Goal: Task Accomplishment & Management: Complete application form

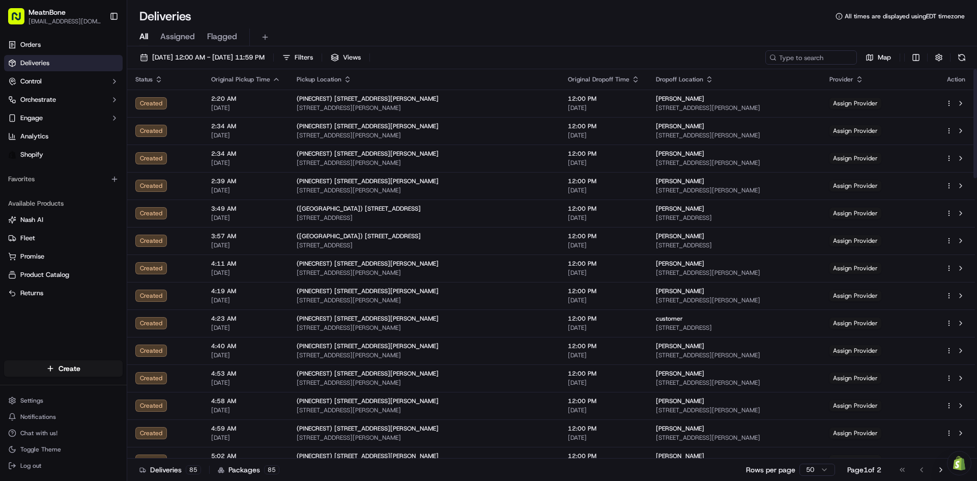
click at [55, 365] on html "MeatnBone josedavidvalienteonoro@gmail.com Toggle Sidebar Orders Deliveries Con…" at bounding box center [488, 240] width 977 height 481
click at [143, 384] on div at bounding box center [137, 387] width 12 height 12
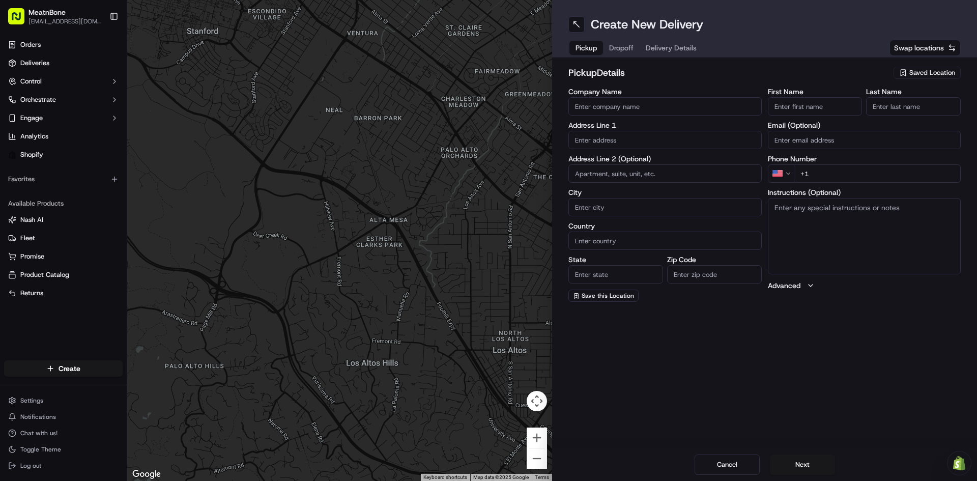
click at [943, 66] on button "Saved Location" at bounding box center [927, 73] width 67 height 14
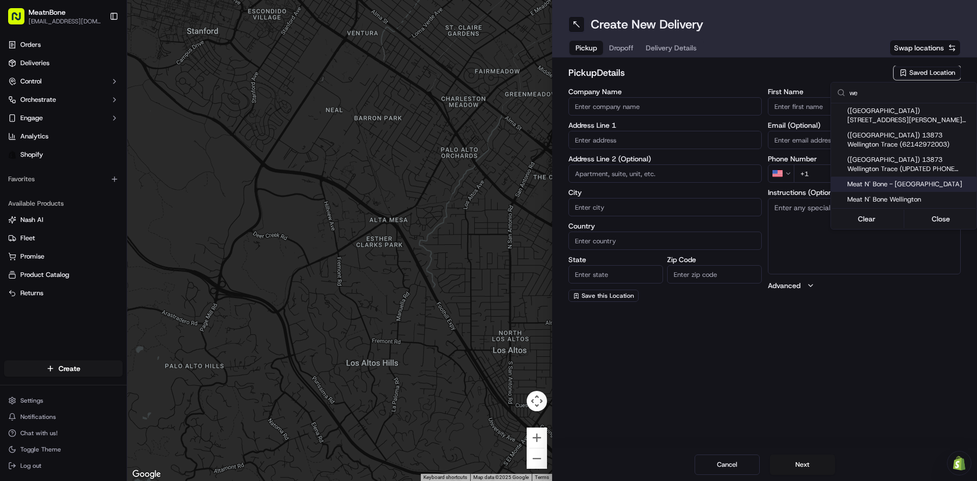
type input "we"
click at [897, 188] on span "Meat N' Bone - [GEOGRAPHIC_DATA]" at bounding box center [910, 184] width 125 height 9
type input "Meat N' Bone - [GEOGRAPHIC_DATA]"
type input "13873 Wellington Trace"
type input "Wellington"
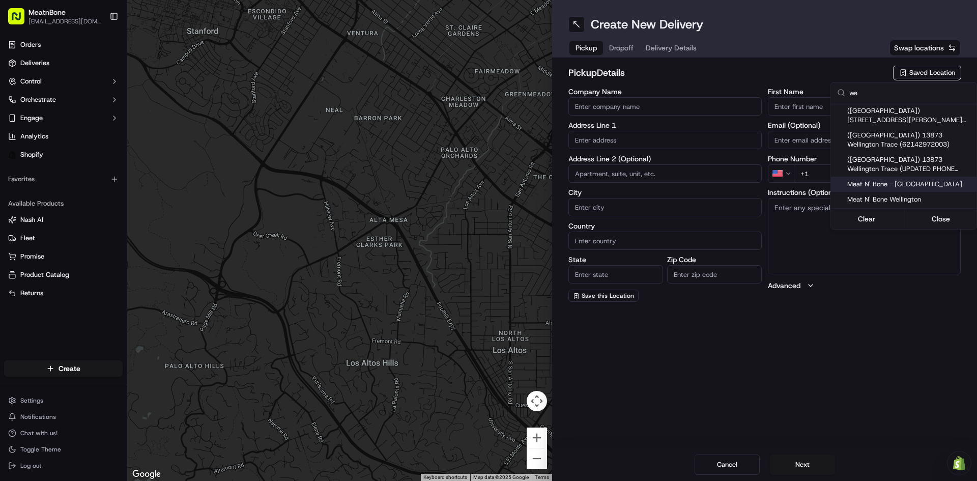
type input "US"
type input "FL"
type input "33414"
type input "+1 561 556 6393"
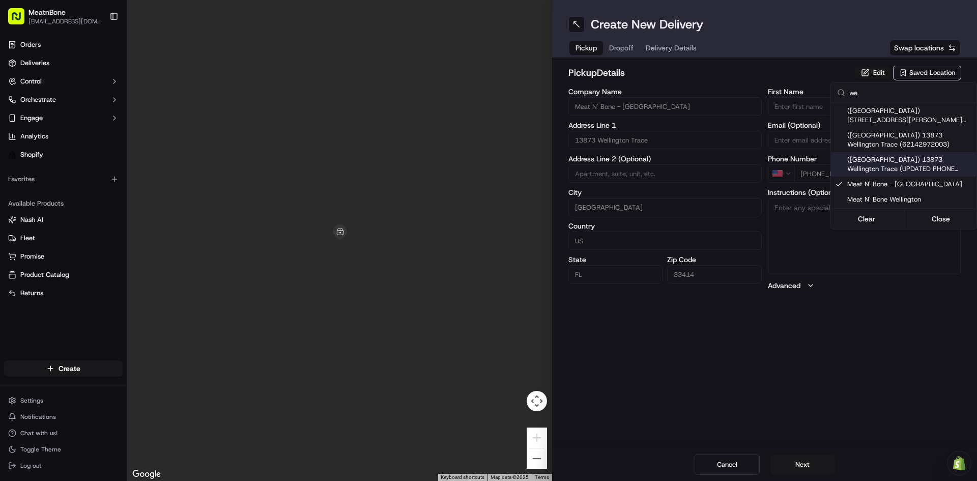
click at [623, 47] on html "MeatnBone josedavidvalienteonoro@gmail.com Toggle Sidebar Orders Deliveries Con…" at bounding box center [488, 240] width 977 height 481
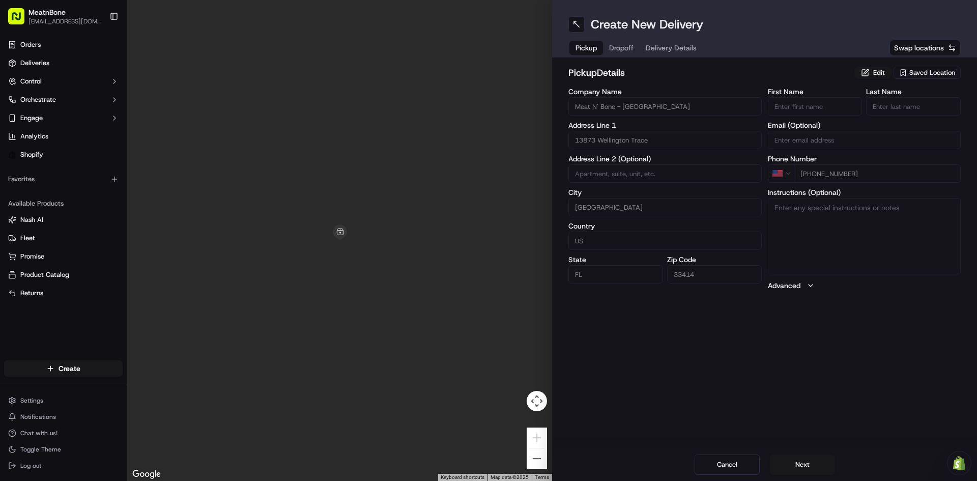
click at [617, 41] on button "Dropoff" at bounding box center [621, 48] width 37 height 14
click at [651, 137] on input "text" at bounding box center [665, 140] width 193 height 18
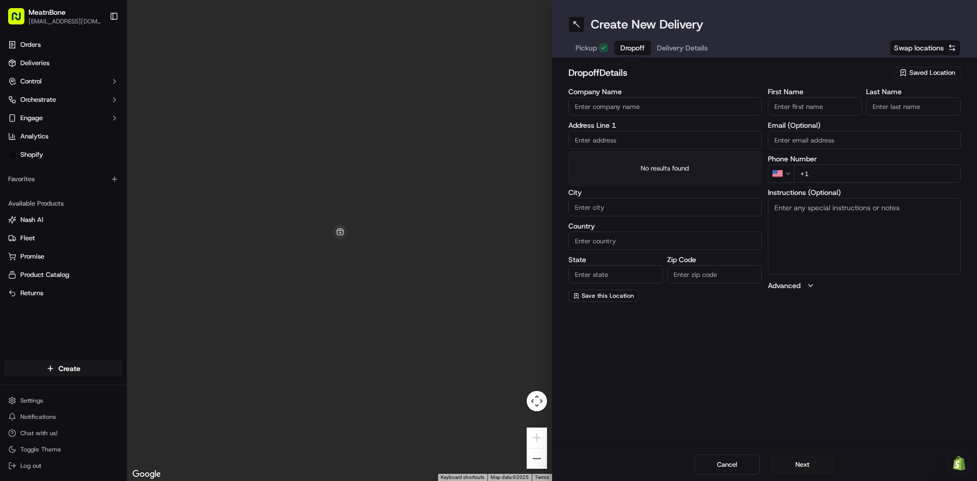
paste input "528 Greenway Drive North Palm Beach FL 33408"
click at [655, 166] on div "528 Greenway Drive, North Palm Beach, FL 33408" at bounding box center [665, 161] width 188 height 15
type input "[STREET_ADDRESS]"
type input "North Palm Beach"
type input "United States"
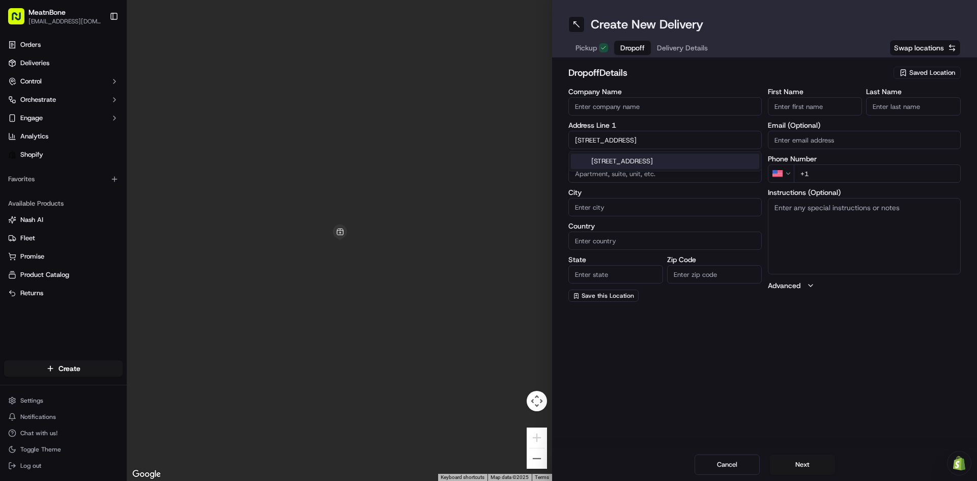
type input "FL"
type input "33408"
type input "528 Greenway Drive"
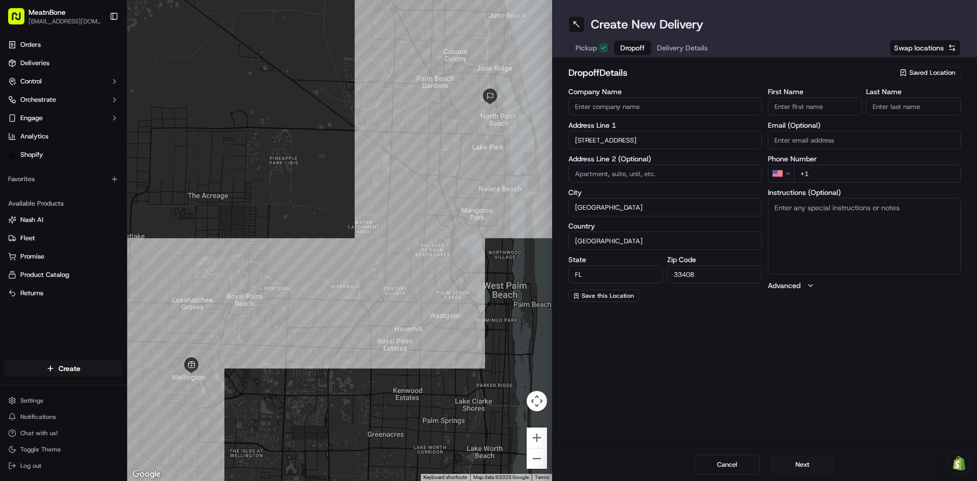
click at [652, 161] on label "Address Line 2 (Optional)" at bounding box center [665, 158] width 193 height 7
click at [806, 102] on input "First Name" at bounding box center [815, 106] width 95 height 18
type input "Nicholas"
click at [913, 109] on input "Last Name" at bounding box center [913, 106] width 95 height 18
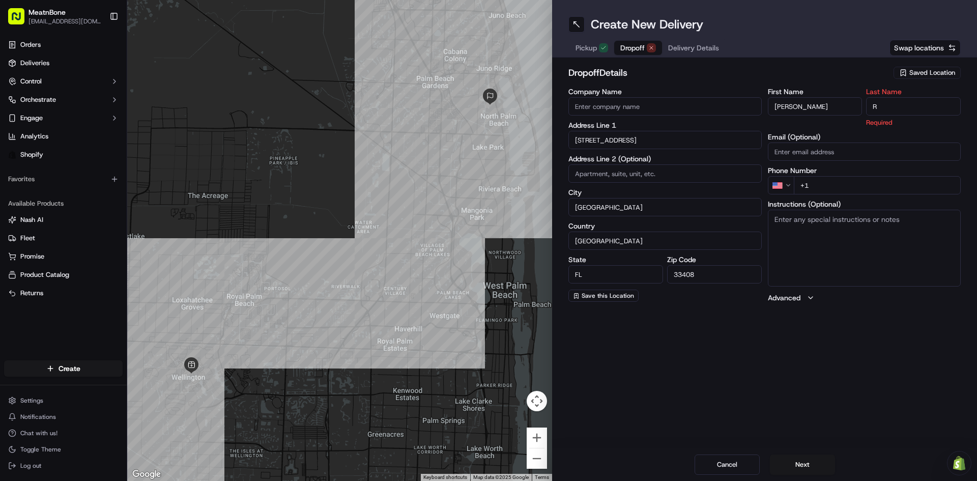
type input "Rojo"
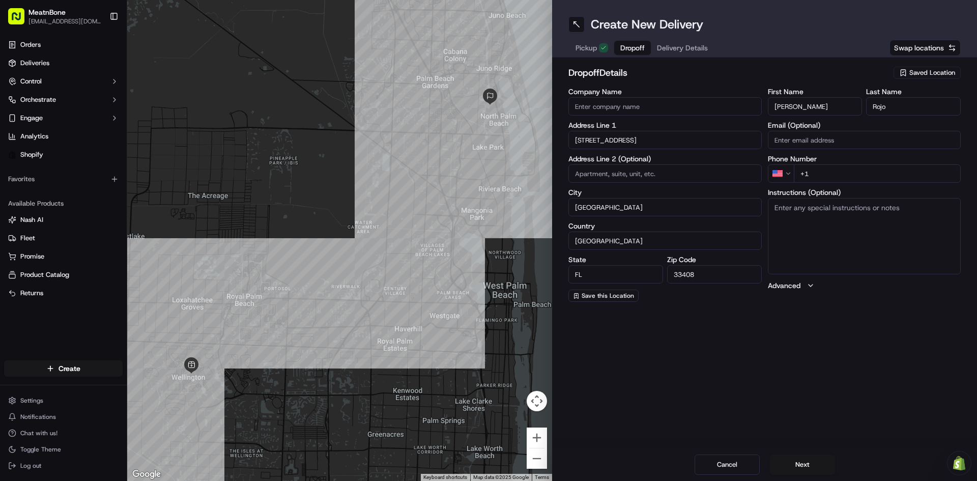
click at [866, 164] on input "+1" at bounding box center [877, 173] width 167 height 18
click at [685, 40] on div "Pickup Dropoff Delivery Details" at bounding box center [642, 48] width 147 height 18
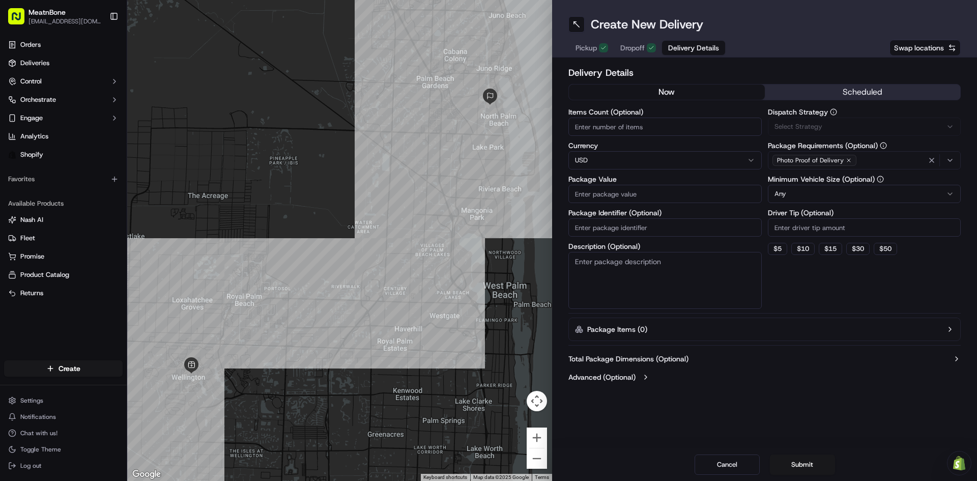
click at [687, 42] on button "Delivery Details" at bounding box center [693, 48] width 63 height 14
click at [645, 183] on div "Package Value" at bounding box center [665, 189] width 193 height 27
click at [643, 191] on input "Package Value" at bounding box center [665, 194] width 193 height 18
paste input "104.95"
type input "104.95"
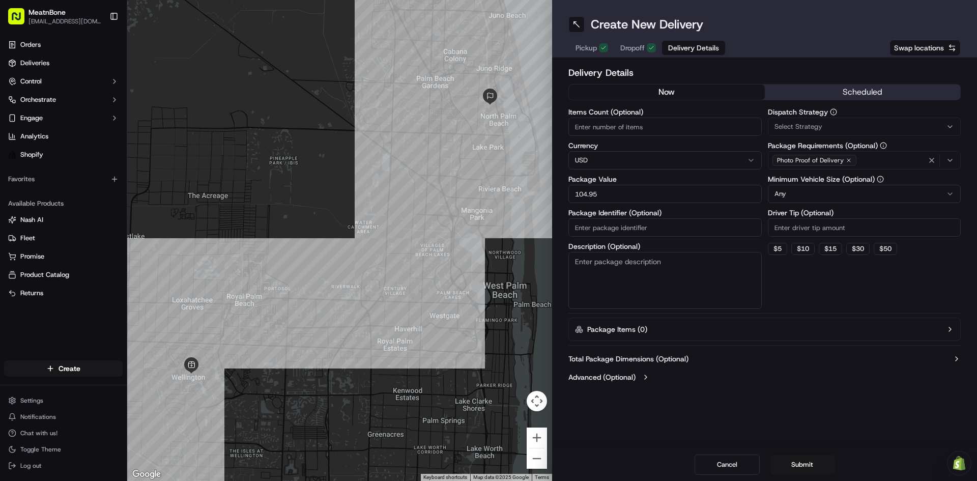
click at [643, 140] on div "Items Count (Optional) Currency USD Package Value 104.95 Package Identifier (Op…" at bounding box center [665, 208] width 193 height 201
click at [643, 127] on input "Items Count (Optional)" at bounding box center [665, 127] width 193 height 18
type input "1"
click at [836, 287] on div "Dispatch Strategy Select Strategy Package Requirements (Optional) Photo Proof o…" at bounding box center [864, 208] width 193 height 201
click at [798, 229] on input "Driver Tip (Optional)" at bounding box center [864, 227] width 193 height 18
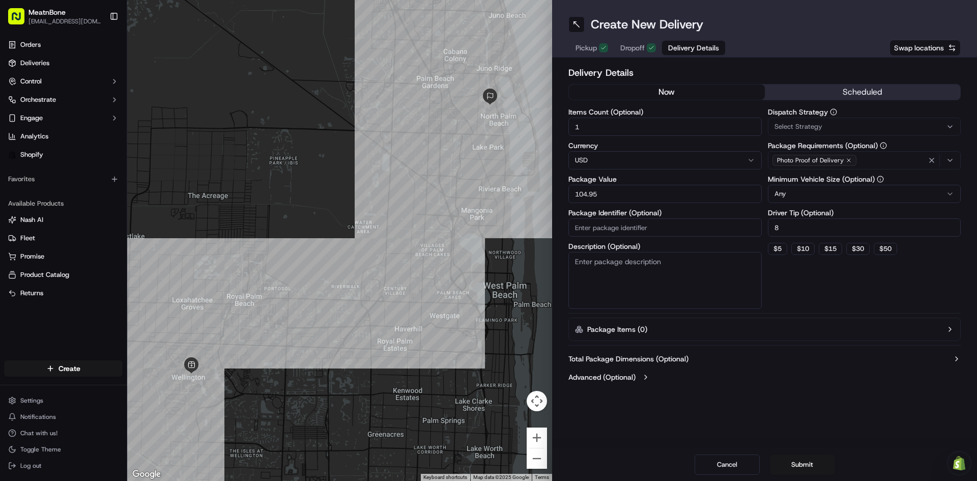
type input "8"
click at [789, 276] on div "Dispatch Strategy Select Strategy Package Requirements (Optional) Photo Proof o…" at bounding box center [864, 208] width 193 height 201
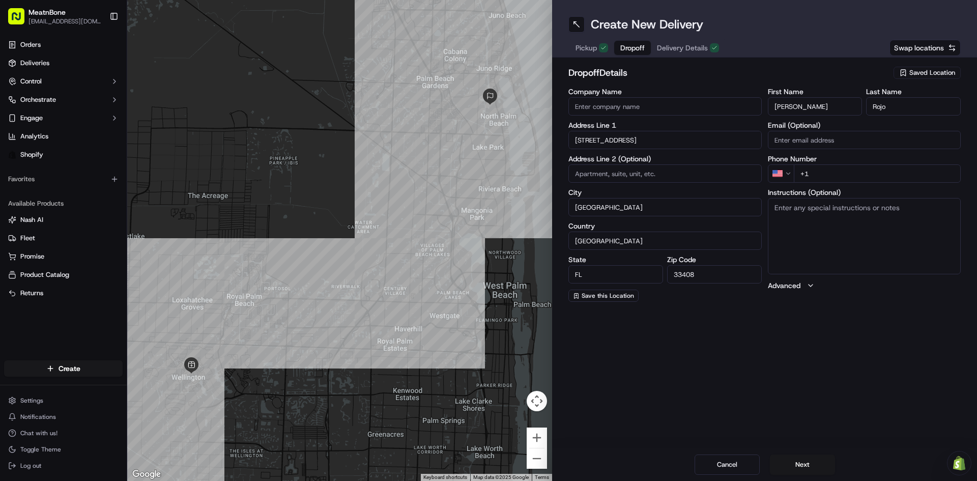
click at [625, 50] on span "Dropoff" at bounding box center [633, 48] width 24 height 10
click at [852, 174] on input "+1" at bounding box center [877, 173] width 167 height 18
paste input "561 644 0853"
type input "+1 561 644 0853"
click at [696, 44] on span "Delivery Details" at bounding box center [682, 48] width 51 height 10
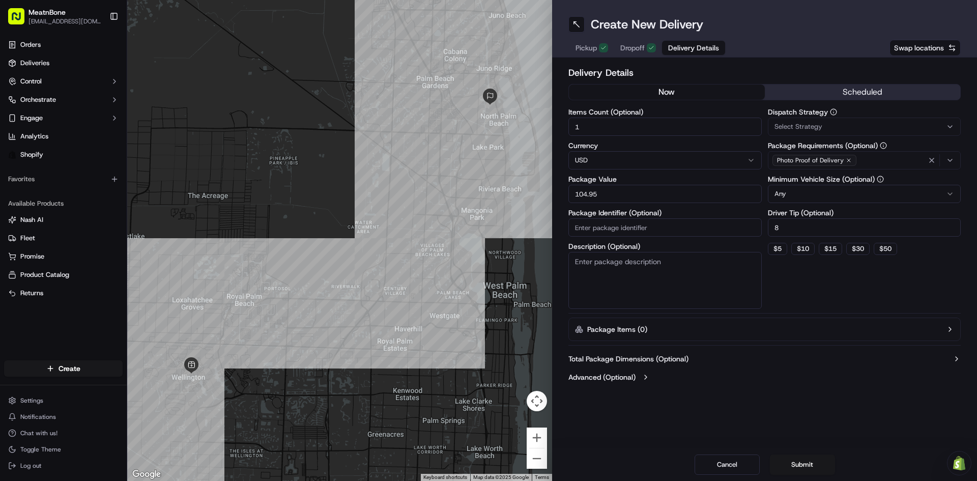
click at [662, 266] on textarea "Description (Optional)" at bounding box center [665, 280] width 193 height 57
type textarea "MEAT"
click at [681, 218] on input "Package Identifier (Optional)" at bounding box center [665, 227] width 193 height 18
paste input "#256395 Complete"
drag, startPoint x: 654, startPoint y: 229, endPoint x: 611, endPoint y: 228, distance: 43.3
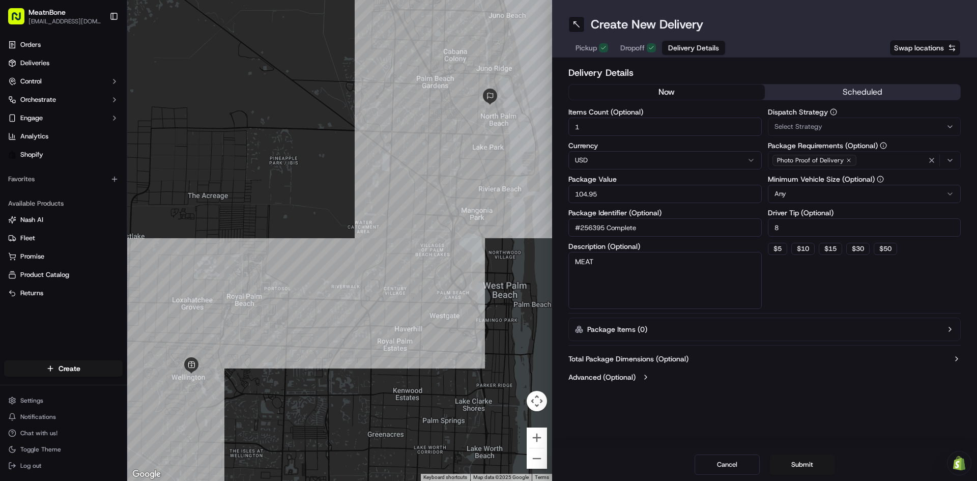
click at [611, 228] on input "#256395 Complete" at bounding box center [665, 227] width 193 height 18
type input "#256395"
click at [788, 274] on div "Dispatch Strategy Select Strategy Package Requirements (Optional) Photo Proof o…" at bounding box center [864, 208] width 193 height 201
click at [810, 463] on button "Submit" at bounding box center [802, 465] width 65 height 20
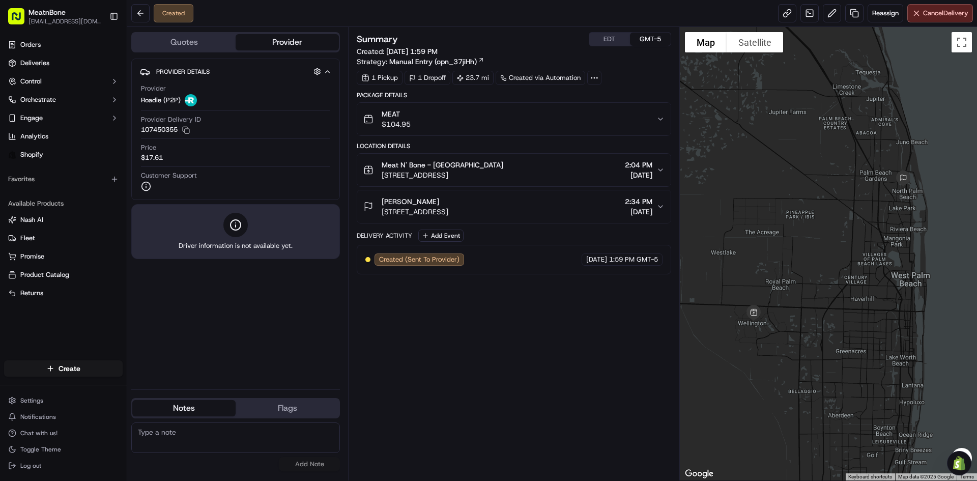
click at [625, 212] on span "[DATE]" at bounding box center [638, 212] width 27 height 10
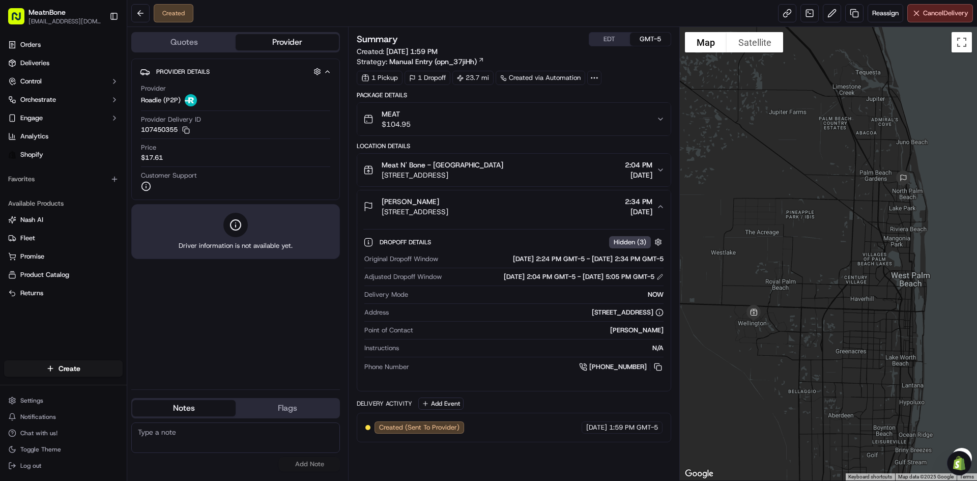
click at [625, 167] on span "2:04 PM" at bounding box center [638, 165] width 27 height 10
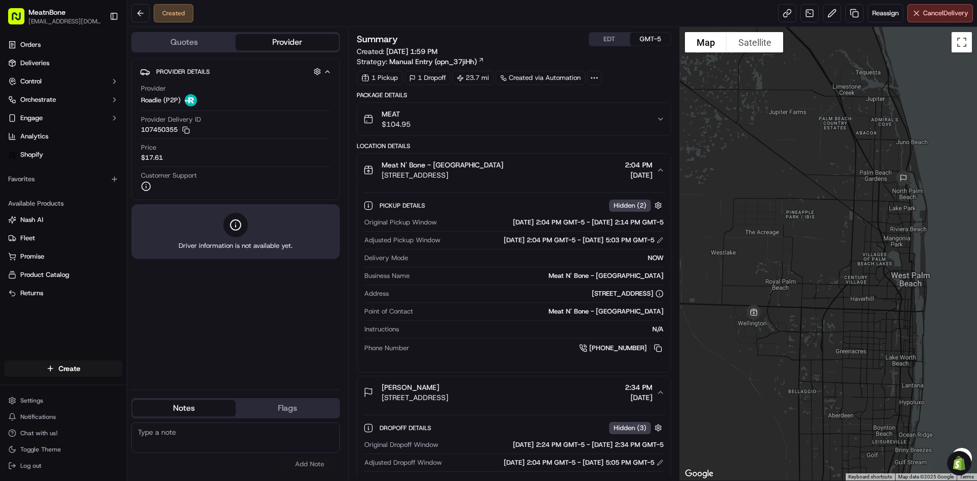
click at [625, 168] on span "2:04 PM" at bounding box center [638, 165] width 27 height 10
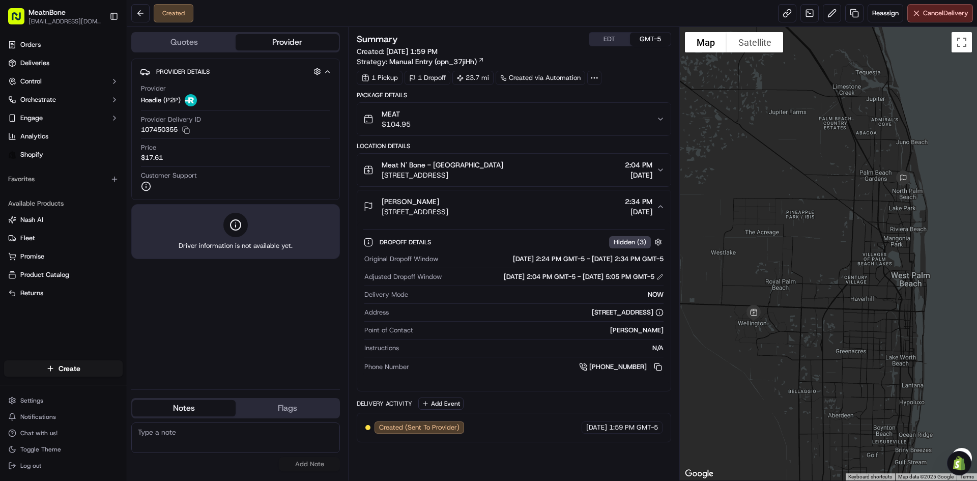
click at [589, 218] on button "Nicholas Rojo 528 Greenway Dr, North Palm Beach, FL 33408, USA 2:34 PM 09/19/20…" at bounding box center [513, 206] width 313 height 33
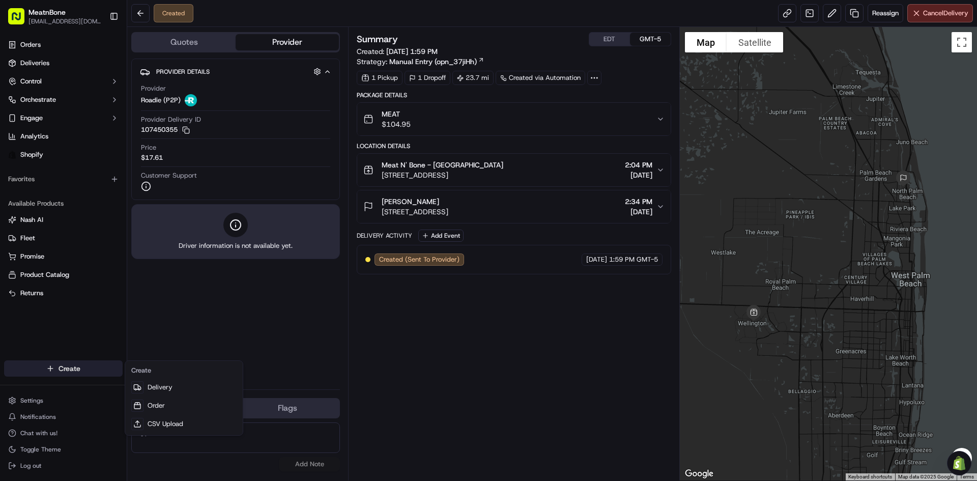
click at [77, 363] on html "MeatnBone josedavidvalienteonoro@gmail.com Toggle Sidebar Orders Deliveries Con…" at bounding box center [488, 240] width 977 height 481
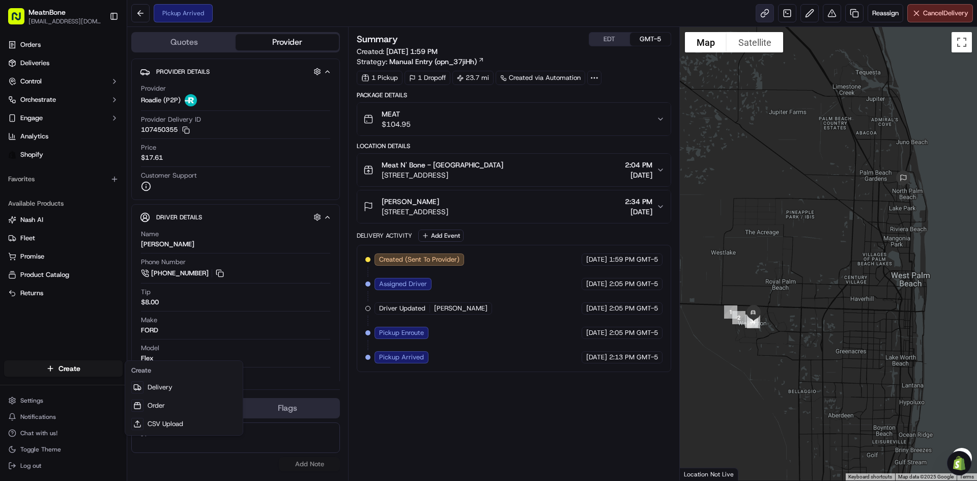
click at [755, 14] on html "MeatnBone josedavidvalienteonoro@gmail.com Toggle Sidebar Orders Deliveries Con…" at bounding box center [488, 240] width 977 height 481
click at [758, 14] on link at bounding box center [765, 13] width 18 height 18
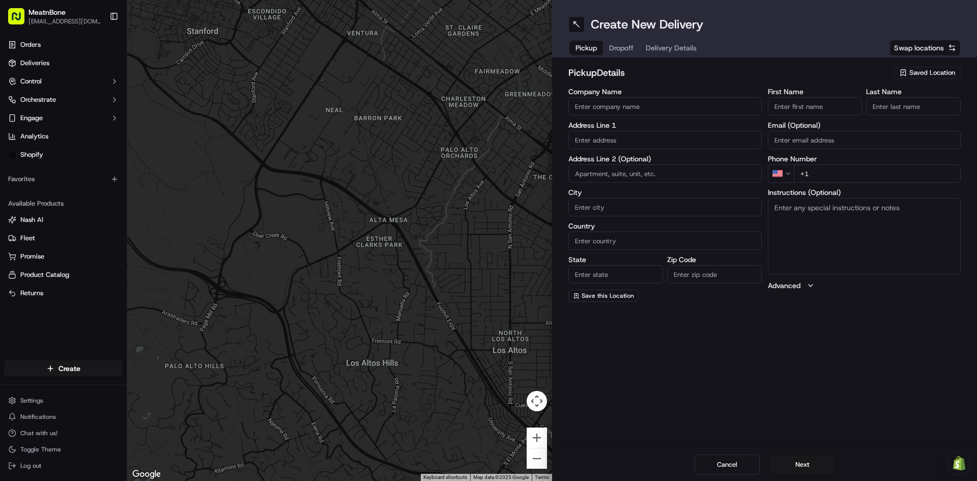
click at [942, 73] on span "Saved Location" at bounding box center [933, 72] width 46 height 9
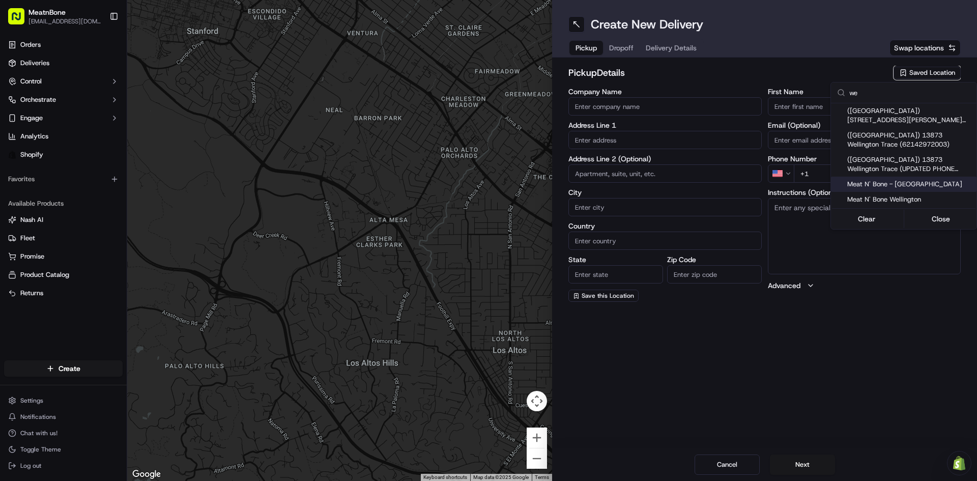
type input "we"
click at [905, 191] on div "Meat N' Bone - [GEOGRAPHIC_DATA]" at bounding box center [904, 184] width 146 height 15
type input "Meat N' Bone - [GEOGRAPHIC_DATA]"
type input "13873 Wellington Trace"
type input "Wellington"
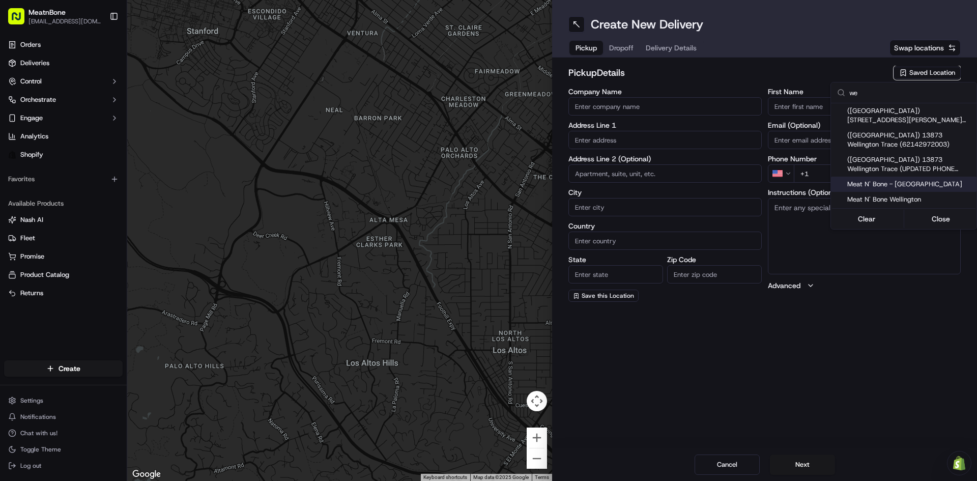
type input "US"
type input "FL"
type input "33414"
type input "+1 561 556 6393"
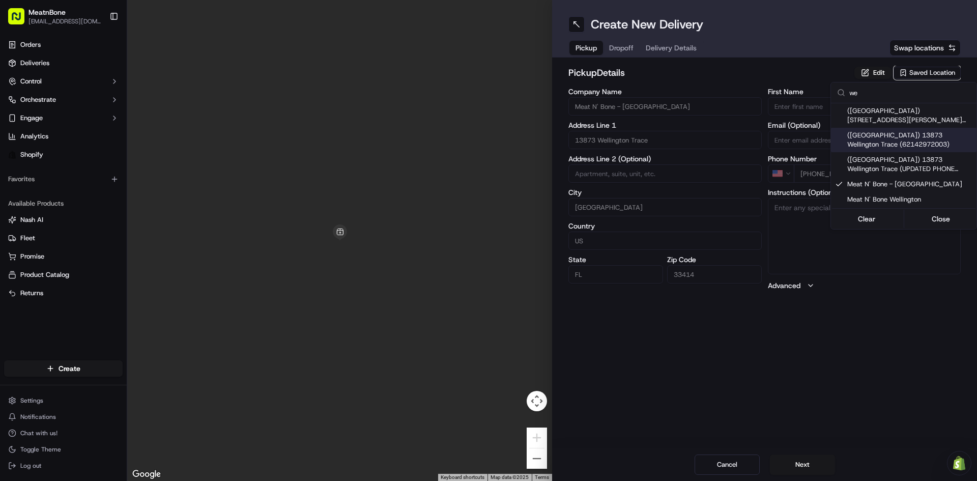
click at [617, 51] on html "MeatnBone josedavidvalienteonoro@gmail.com Toggle Sidebar Orders Deliveries Con…" at bounding box center [488, 240] width 977 height 481
click at [617, 50] on button "Dropoff" at bounding box center [621, 48] width 37 height 14
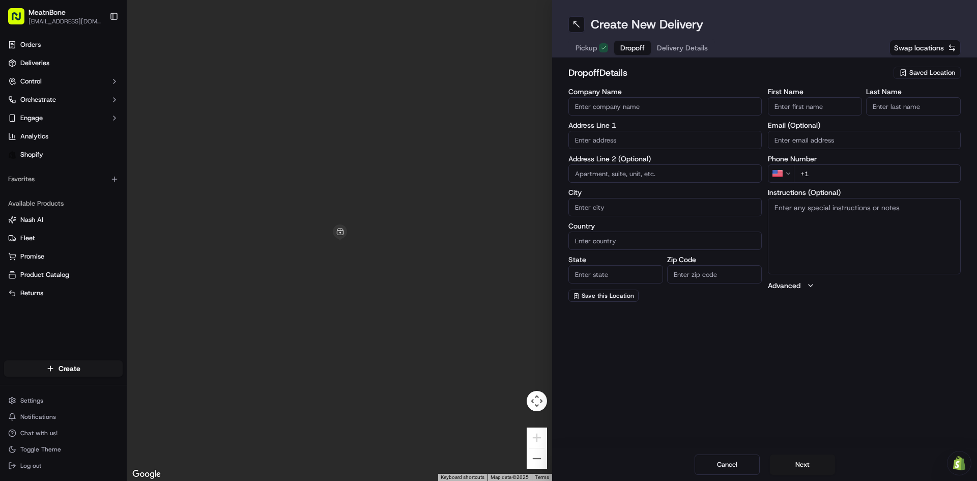
click at [617, 49] on button "Dropoff" at bounding box center [632, 48] width 37 height 14
click at [634, 143] on input "text" at bounding box center [665, 140] width 193 height 18
paste input "9381 Mountain Pine Grv Boynton Beach FL 33473"
click at [654, 162] on div "9381 Mountain Pine Grove, Boynton Beach, FL 33473" at bounding box center [665, 161] width 188 height 15
type input "9381 Mountain Pne Grv, Boynton Beach, FL 33473, USA"
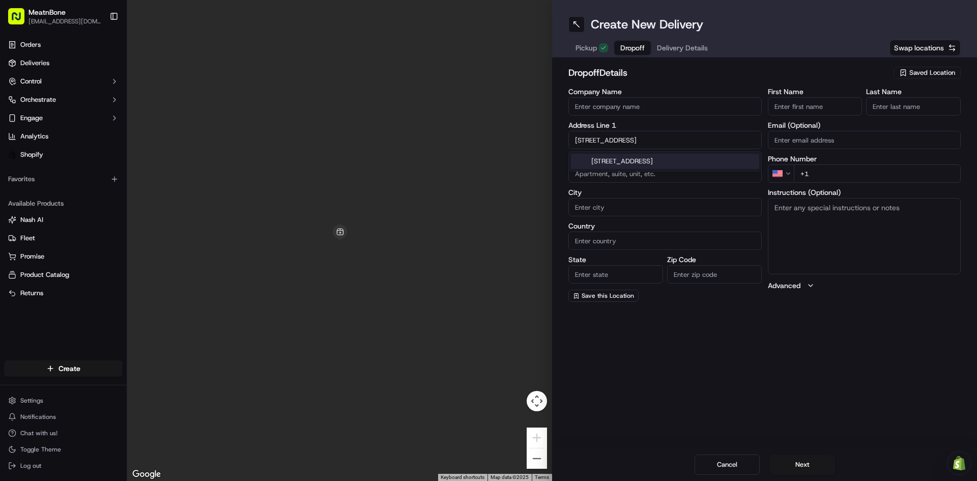
type input "Boynton Beach"
type input "United States"
type input "FL"
type input "33473"
type input "9381 Mountain Pine Grove"
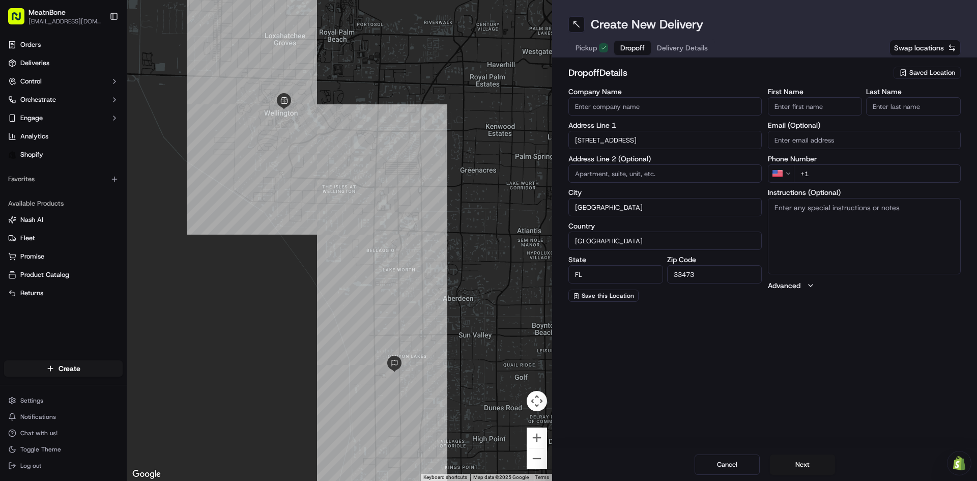
click at [814, 103] on input "First Name" at bounding box center [815, 106] width 95 height 18
paste input "Thomas Poliseno"
click at [822, 104] on input "Thomas Poliseno" at bounding box center [815, 106] width 95 height 18
type input "Thomas Poliseno"
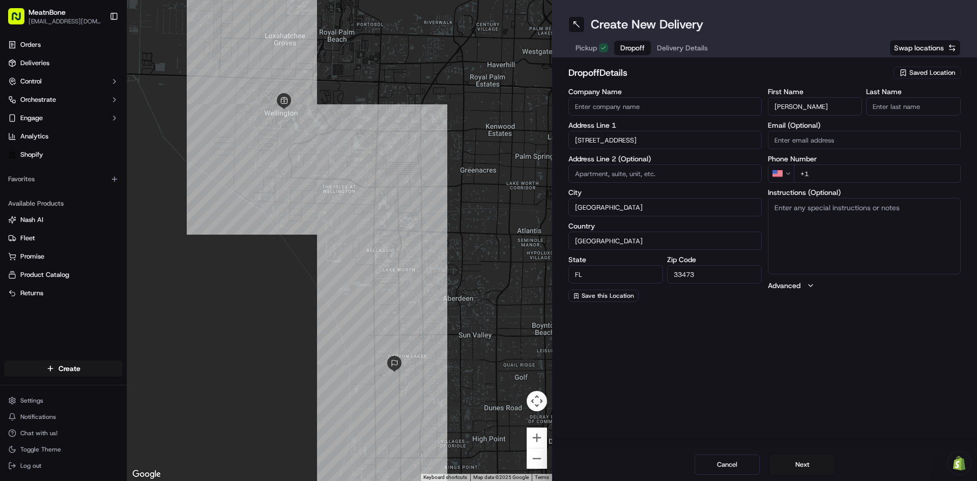
click at [904, 104] on input "Last Name" at bounding box center [913, 106] width 95 height 18
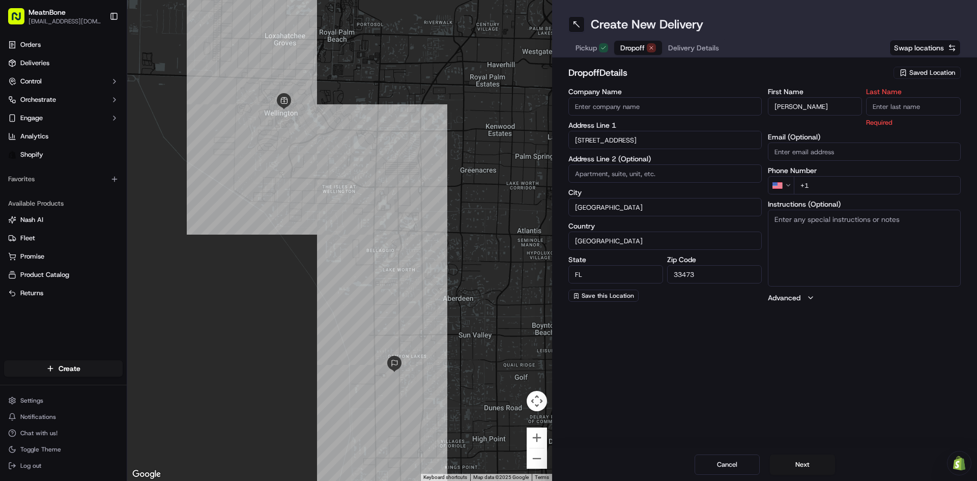
paste input "Poliseno"
type input "Poliseno"
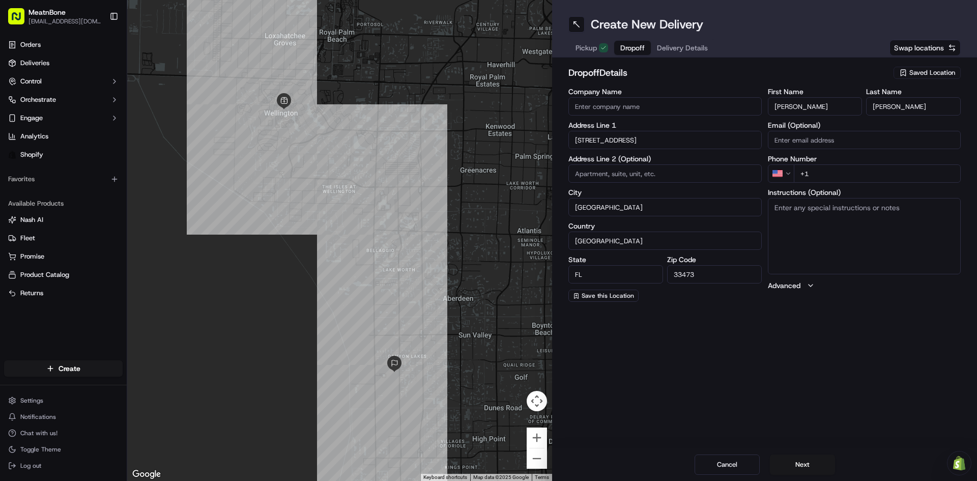
click at [818, 107] on input "Thomas Poliseno" at bounding box center [815, 106] width 95 height 18
type input "Thomas"
click at [806, 86] on div "dropoff Details Saved Location Company Name Address Line 1 9381 Mountain Pine G…" at bounding box center [765, 184] width 392 height 236
click at [689, 49] on span "Delivery Details" at bounding box center [682, 48] width 51 height 10
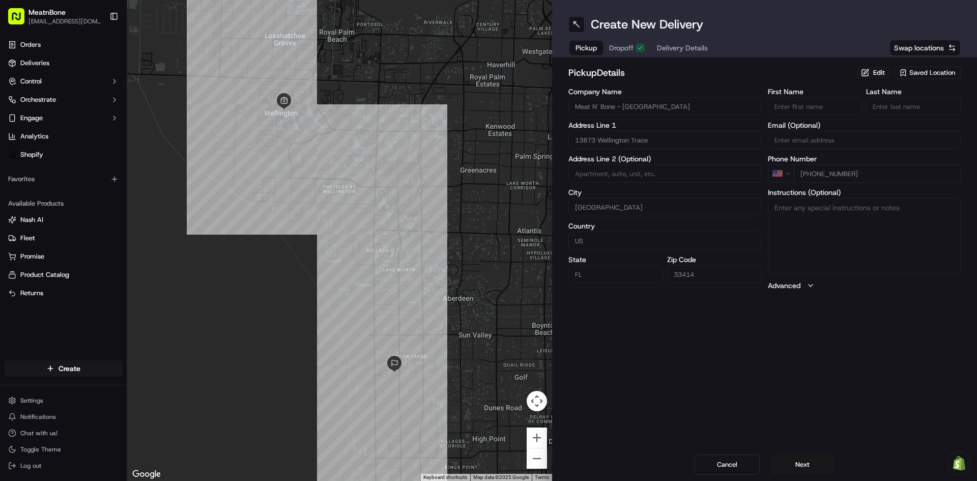
click at [587, 43] on span "Pickup" at bounding box center [586, 48] width 21 height 10
click at [621, 49] on span "Dropoff" at bounding box center [621, 48] width 24 height 10
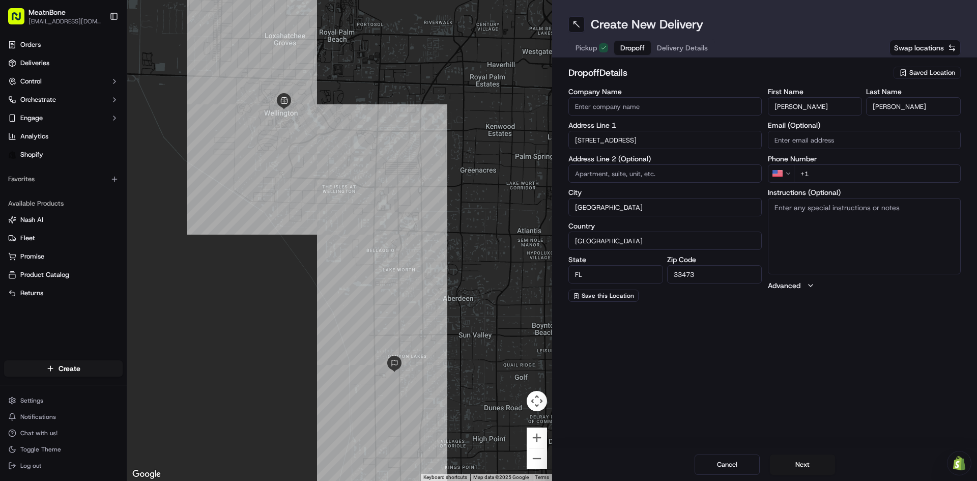
click at [850, 176] on input "+1" at bounding box center [877, 173] width 167 height 18
paste input "609 577 2143"
type input "+1 609 577 2143"
click at [690, 40] on div "Pickup Dropoff Delivery Details" at bounding box center [642, 48] width 147 height 18
click at [691, 51] on span "Delivery Details" at bounding box center [682, 48] width 51 height 10
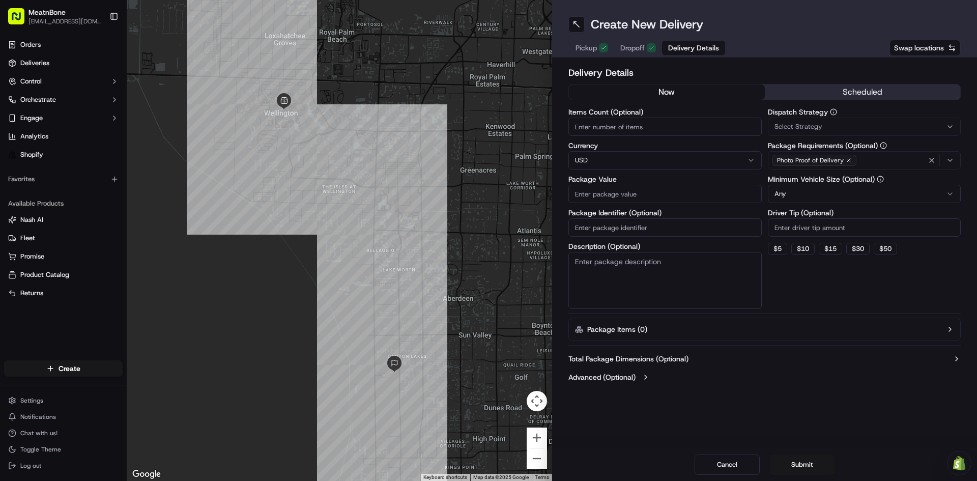
click at [643, 119] on input "Items Count (Optional)" at bounding box center [665, 127] width 193 height 18
type input "1"
click at [691, 194] on input "Package Value" at bounding box center [665, 194] width 193 height 18
paste input "54.99"
type input "54.99"
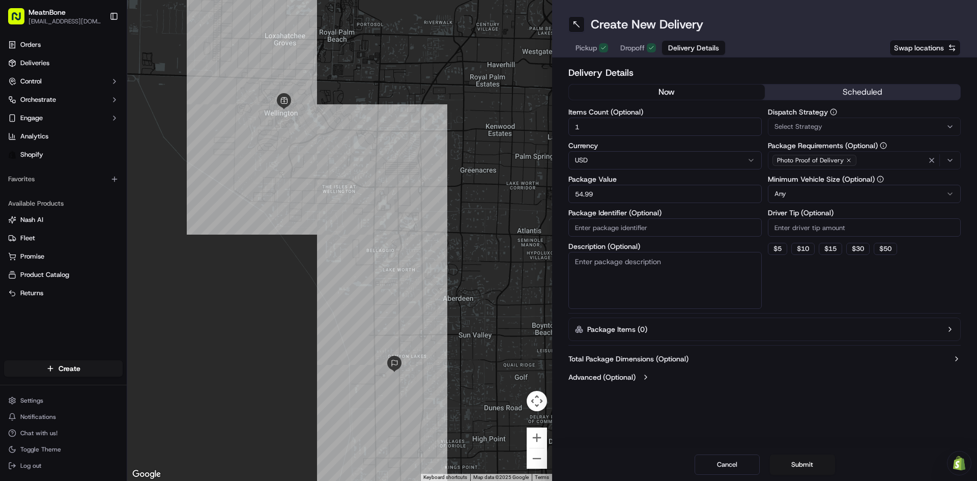
click at [679, 270] on textarea "Description (Optional)" at bounding box center [665, 280] width 193 height 57
click at [804, 280] on div "Dispatch Strategy Select Strategy Package Requirements (Optional) Photo Proof o…" at bounding box center [864, 208] width 193 height 201
click at [784, 249] on button "$ 5" at bounding box center [777, 249] width 19 height 12
type input "5"
click at [804, 275] on div "Dispatch Strategy Select Strategy Package Requirements (Optional) Photo Proof o…" at bounding box center [864, 208] width 193 height 201
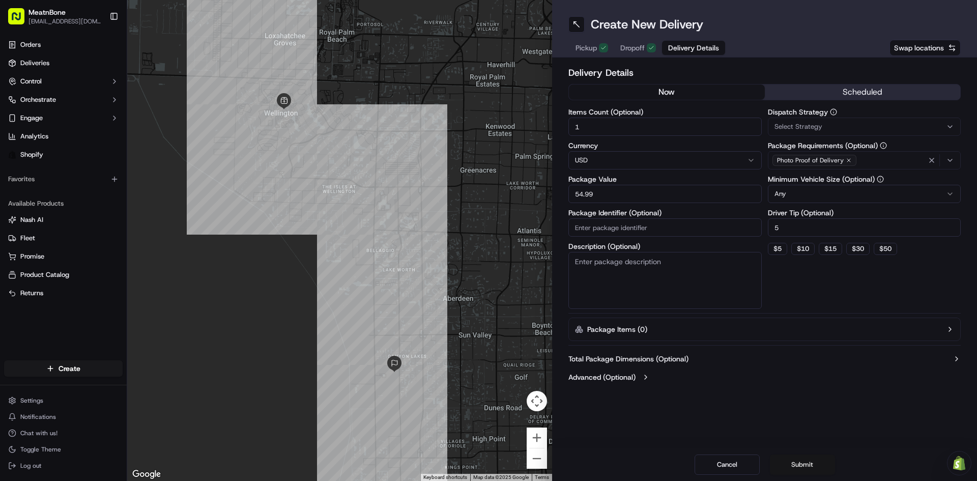
click at [809, 474] on button "Submit" at bounding box center [802, 465] width 65 height 20
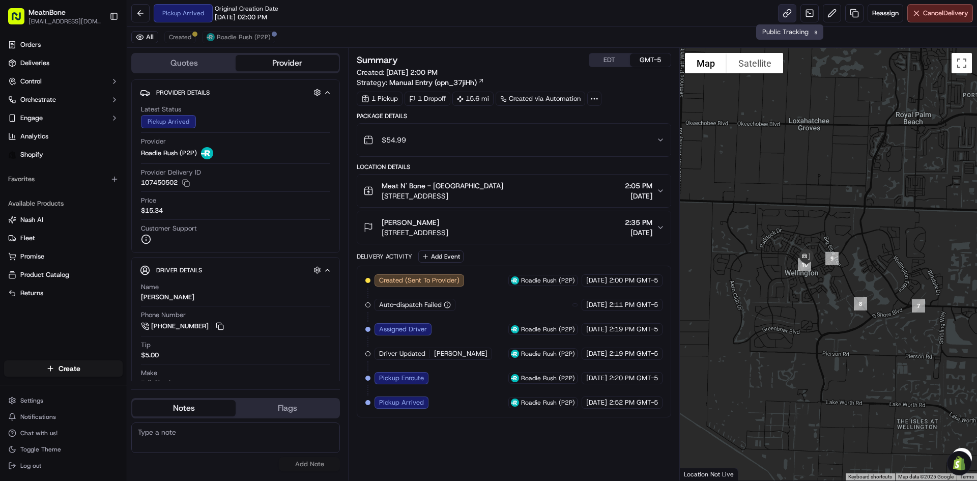
click at [784, 9] on link at bounding box center [787, 13] width 18 height 18
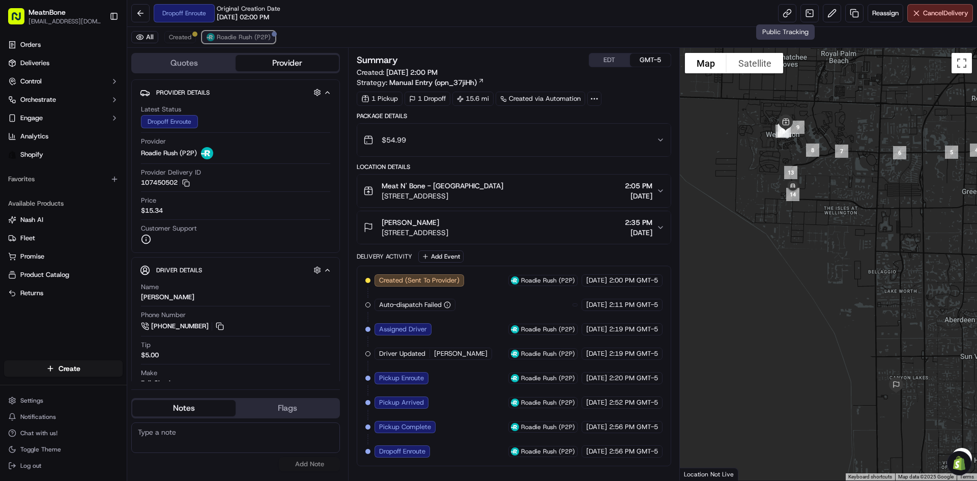
click at [236, 37] on span "Roadie Rush (P2P)" at bounding box center [244, 37] width 54 height 8
